Goal: Task Accomplishment & Management: Manage account settings

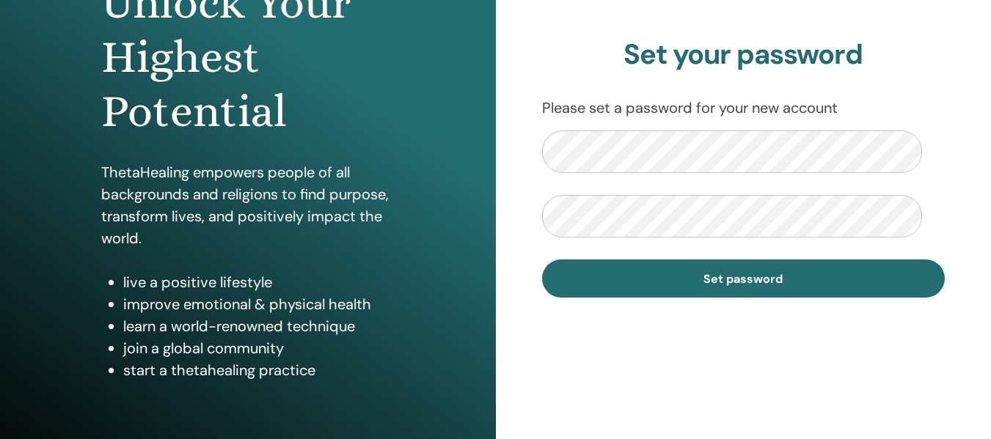
scroll to position [220, 0]
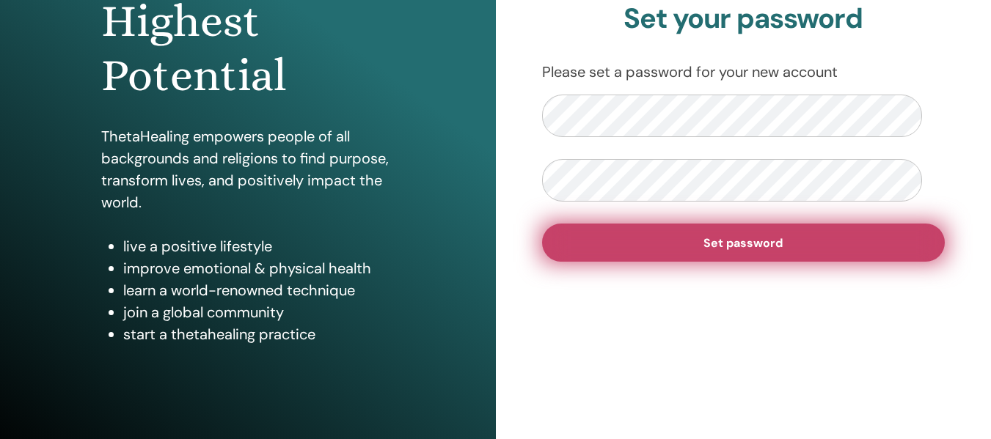
click at [731, 251] on span "Set password" at bounding box center [743, 242] width 79 height 15
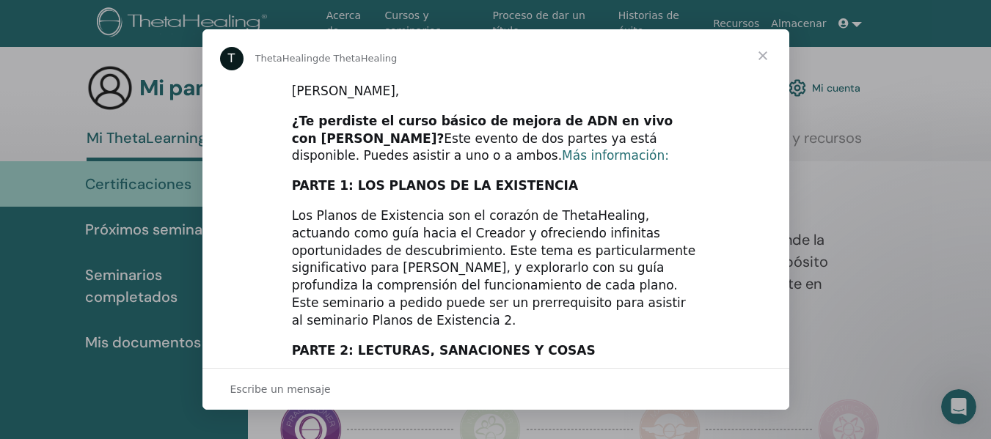
click at [562, 158] on font "Más información:" at bounding box center [615, 155] width 107 height 15
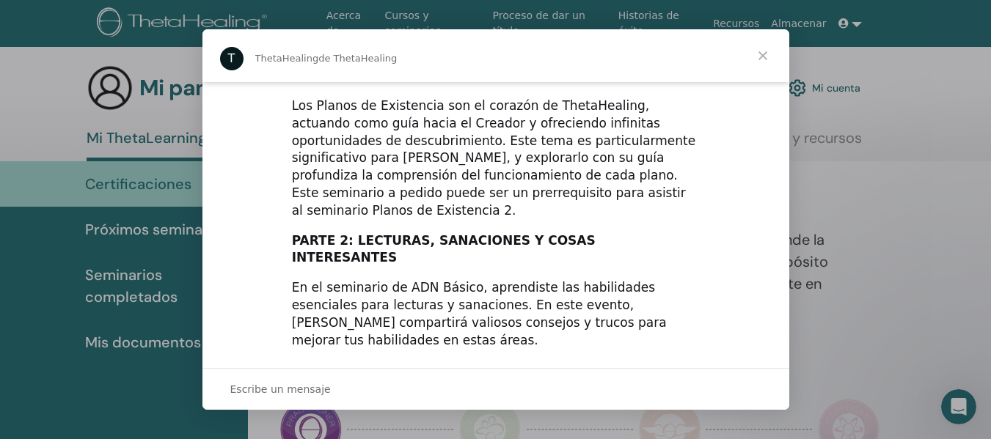
scroll to position [147, 0]
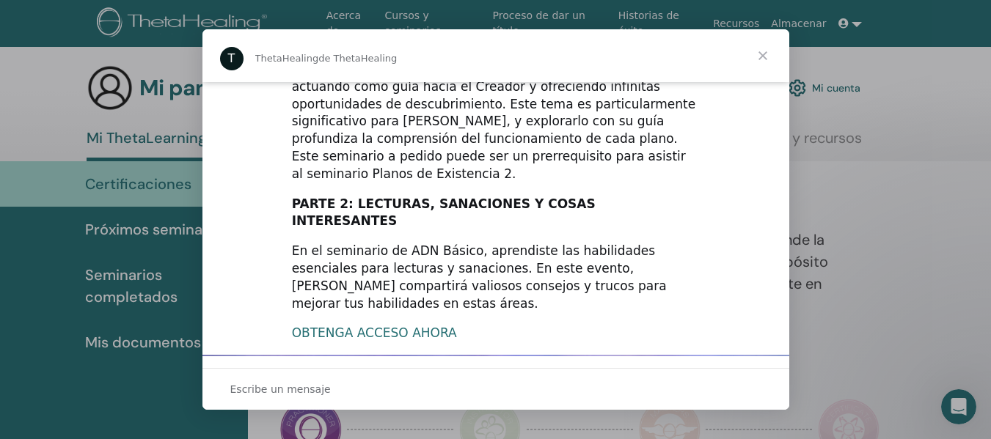
click at [386, 326] on font "OBTENGA ACCESO AHORA" at bounding box center [374, 333] width 165 height 15
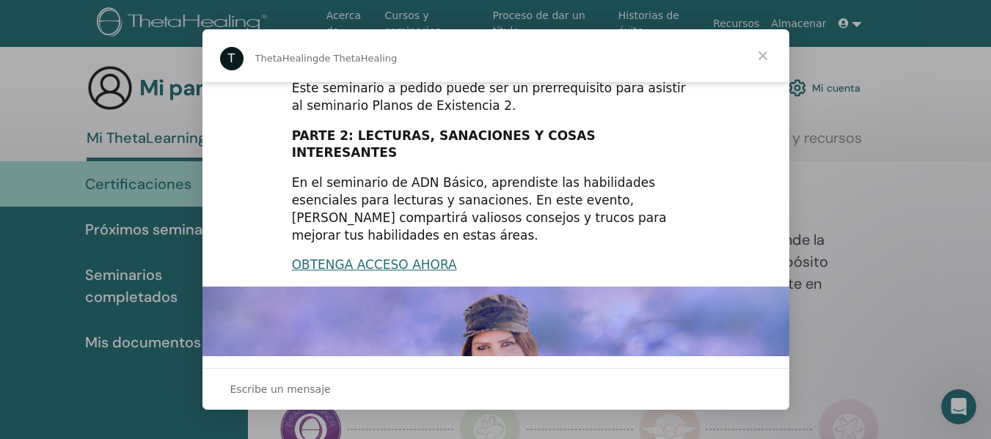
scroll to position [211, 0]
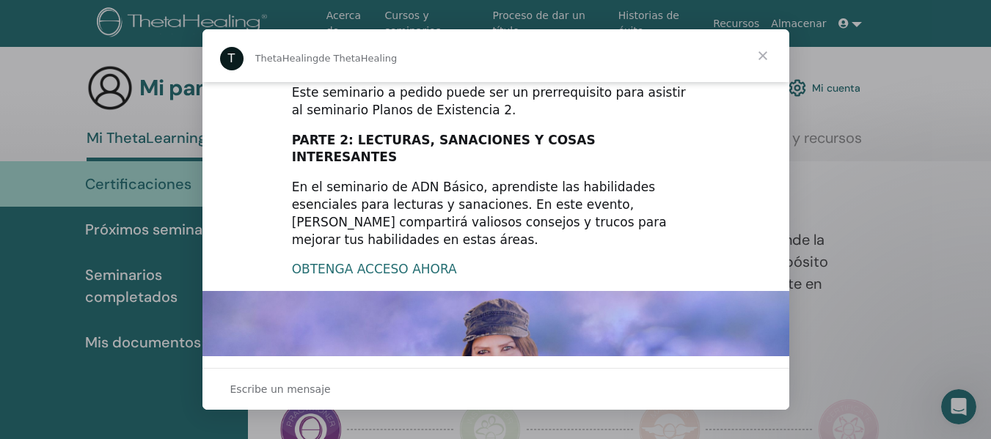
click at [379, 262] on font "OBTENGA ACCESO AHORA" at bounding box center [374, 269] width 165 height 15
